Goal: Task Accomplishment & Management: Use online tool/utility

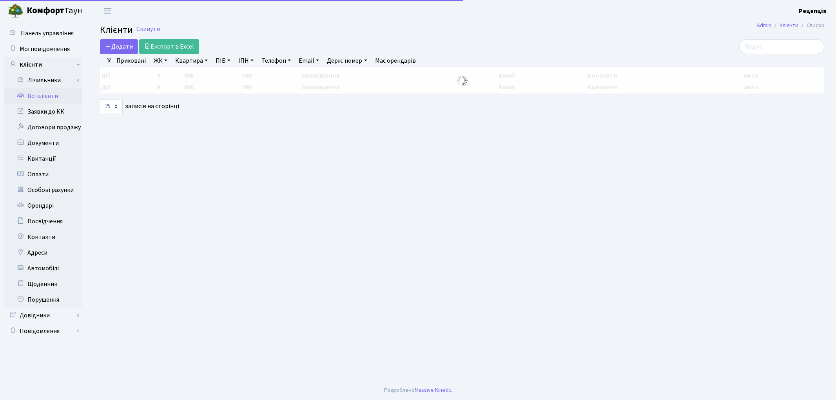
select select "25"
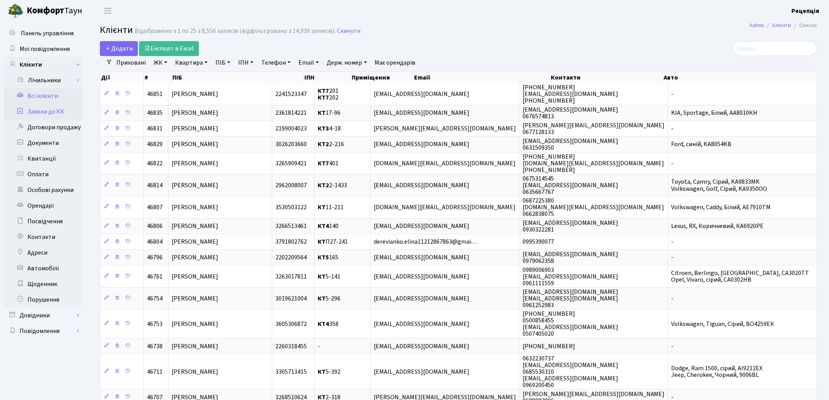
click at [56, 115] on link "Заявки до КК" at bounding box center [43, 112] width 78 height 16
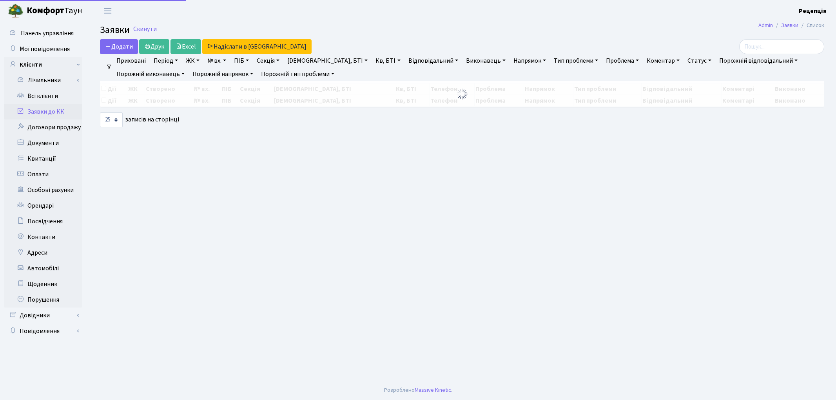
select select "25"
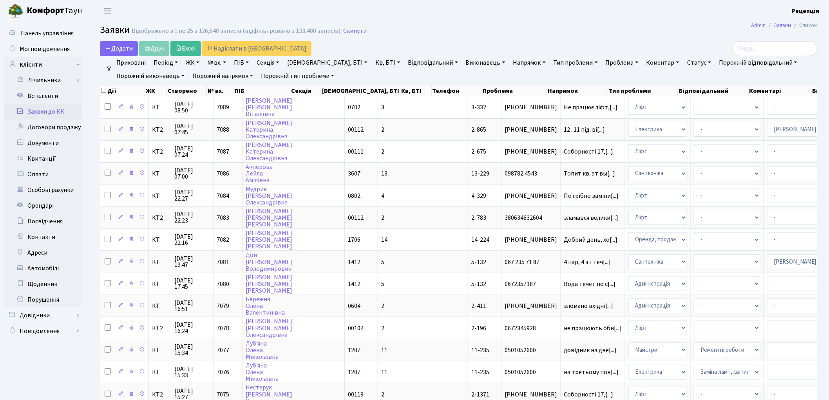
click at [242, 62] on link "ПІБ" at bounding box center [241, 62] width 21 height 13
type input "y"
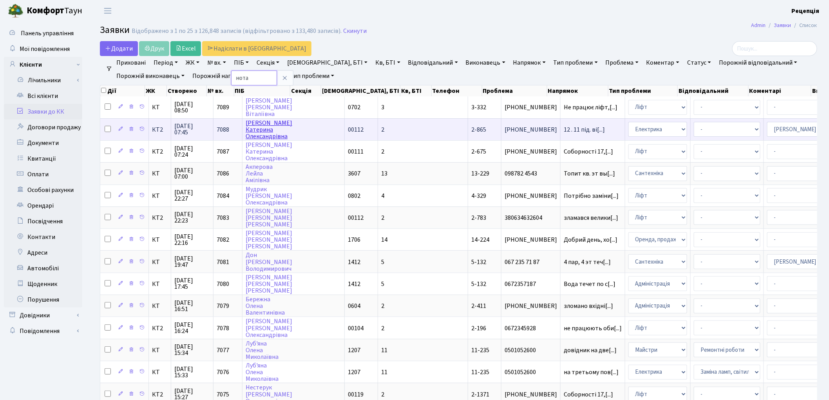
type input "нота"
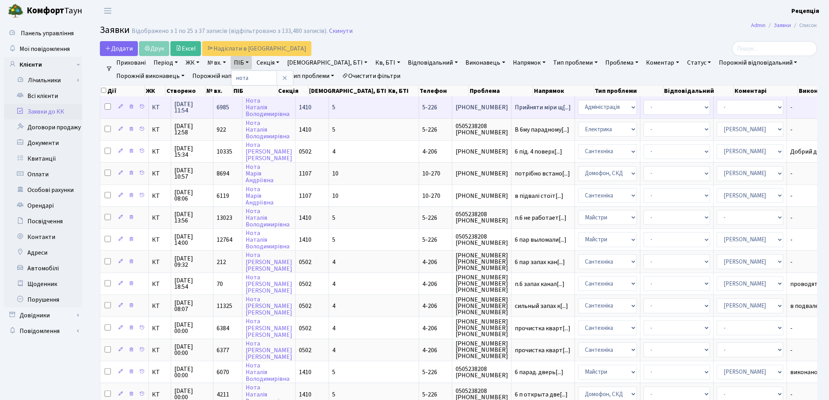
click at [351, 108] on td "5" at bounding box center [374, 107] width 90 height 22
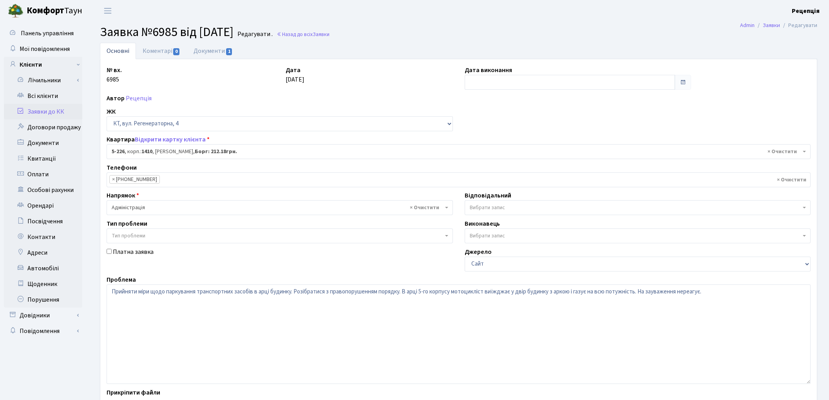
select select "2304"
click at [58, 110] on link "Заявки до КК" at bounding box center [43, 112] width 78 height 16
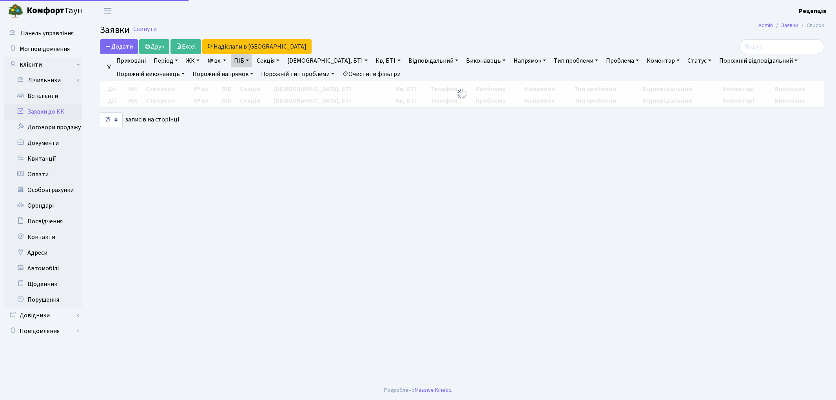
select select "25"
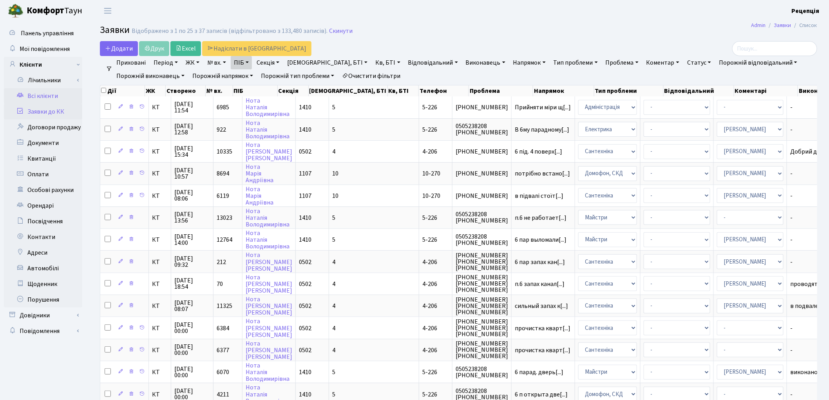
click at [42, 93] on link "Всі клієнти" at bounding box center [43, 96] width 78 height 16
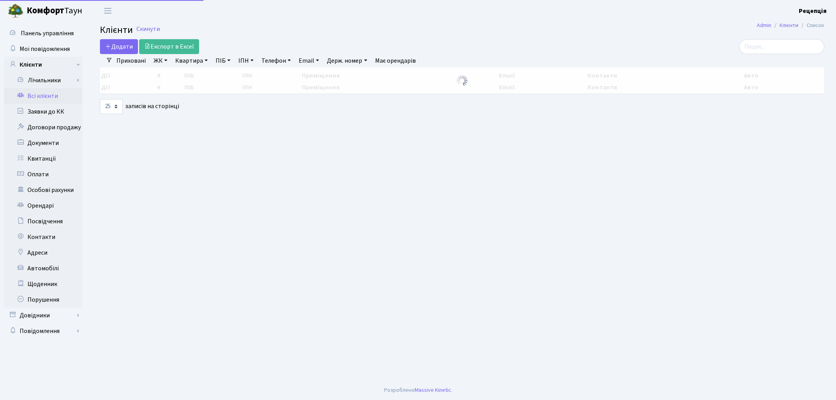
select select "25"
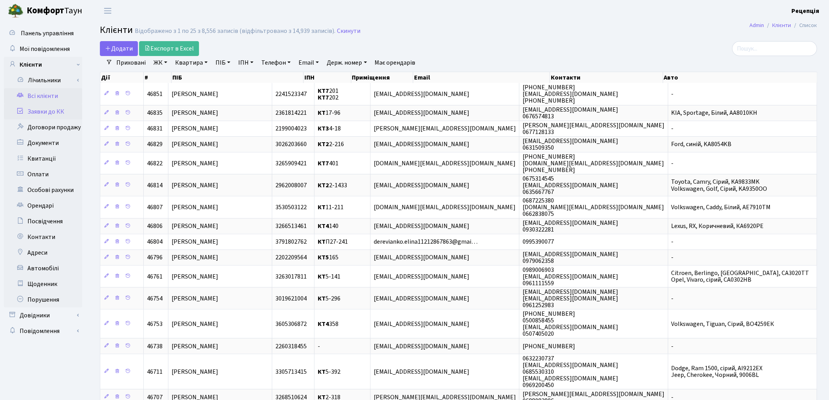
click at [40, 108] on link "Заявки до КК" at bounding box center [43, 112] width 78 height 16
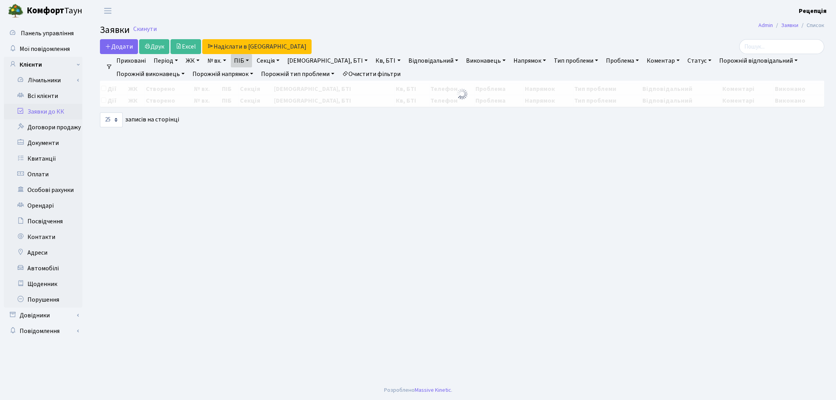
select select "25"
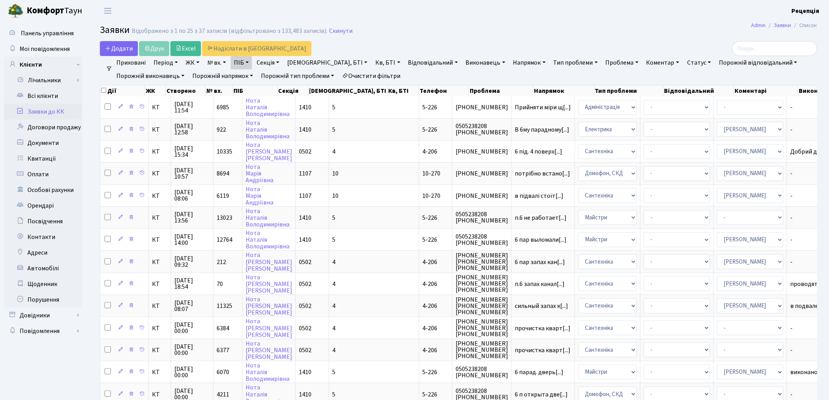
click at [388, 75] on link "Очистити фільтри" at bounding box center [371, 75] width 65 height 13
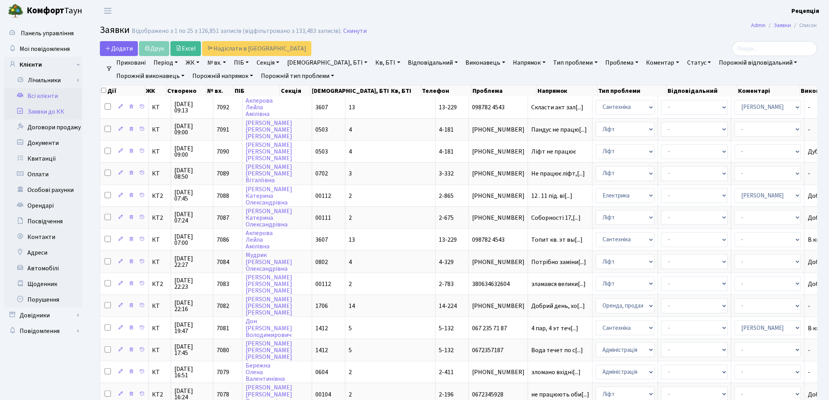
click at [48, 93] on link "Всі клієнти" at bounding box center [43, 96] width 78 height 16
